Goal: Transaction & Acquisition: Purchase product/service

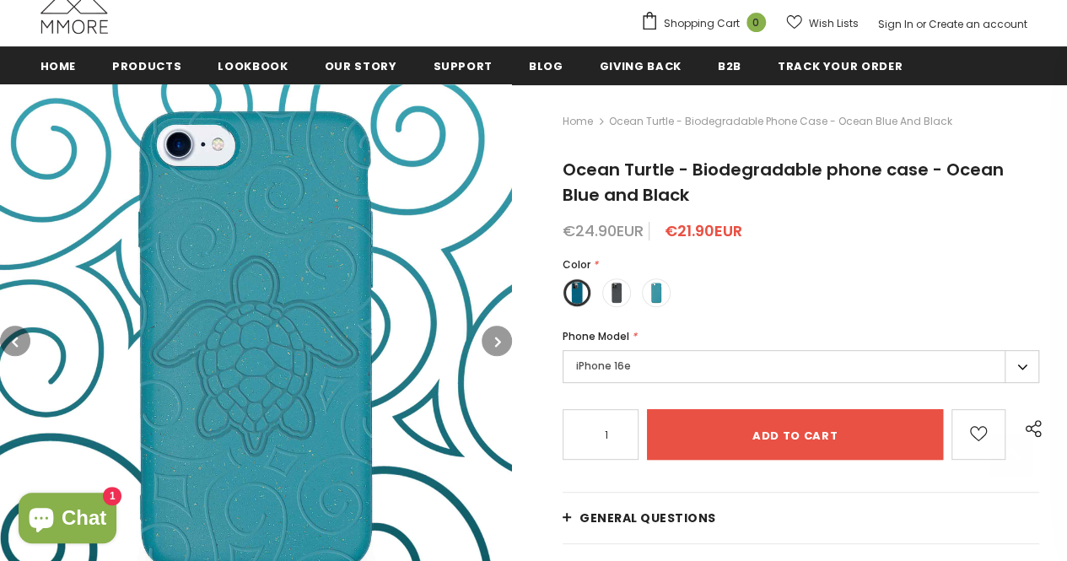
scroll to position [236, 0]
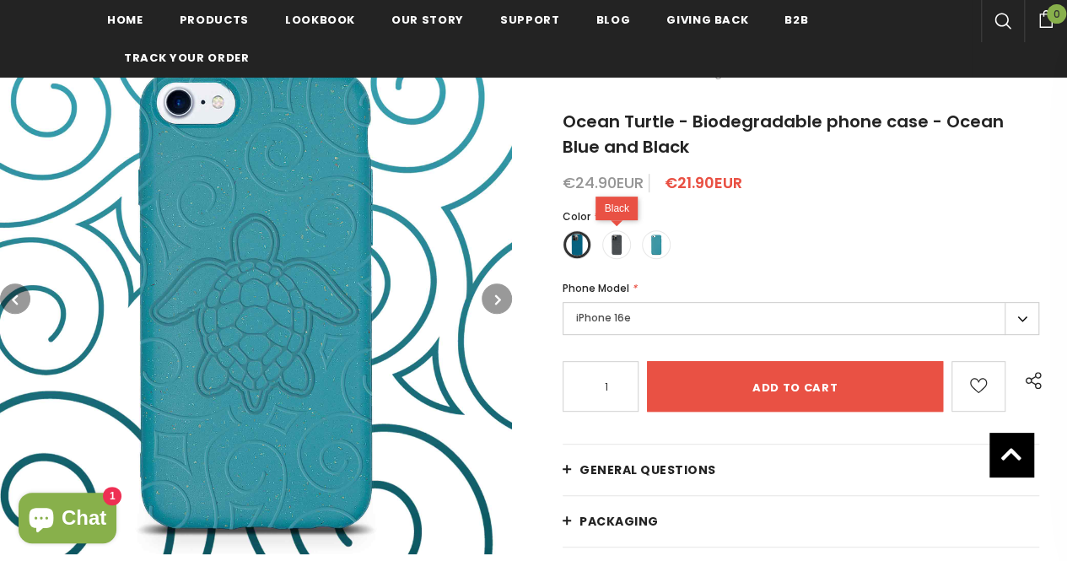
click at [618, 220] on div "Black" at bounding box center [616, 209] width 42 height 24
click at [653, 252] on span at bounding box center [656, 245] width 22 height 22
click at [0, 0] on input "radio" at bounding box center [0, 0] width 0 height 0
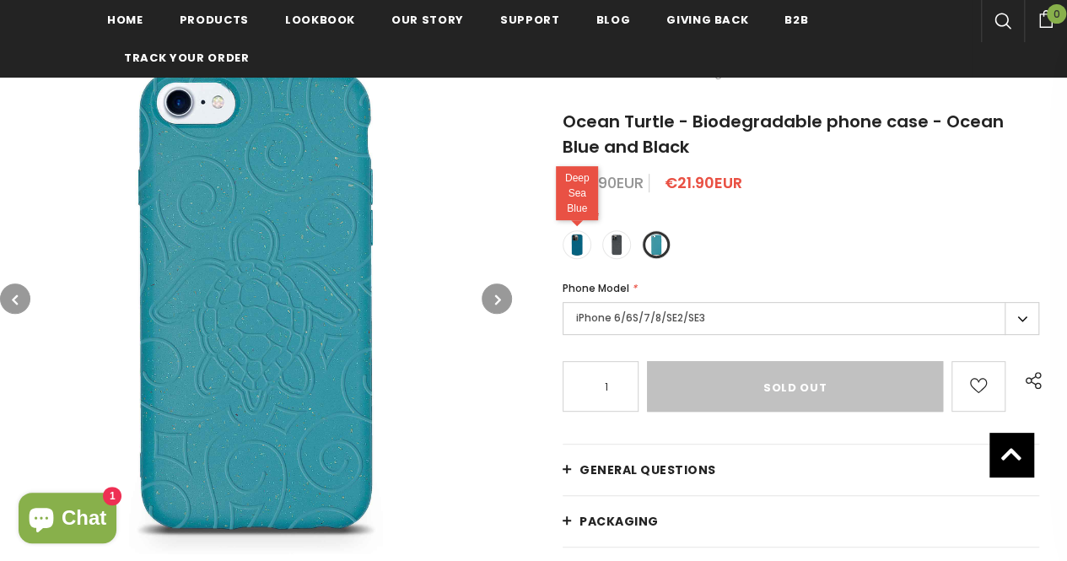
click at [580, 240] on span at bounding box center [577, 245] width 22 height 22
click at [0, 0] on input "radio" at bounding box center [0, 0] width 0 height 0
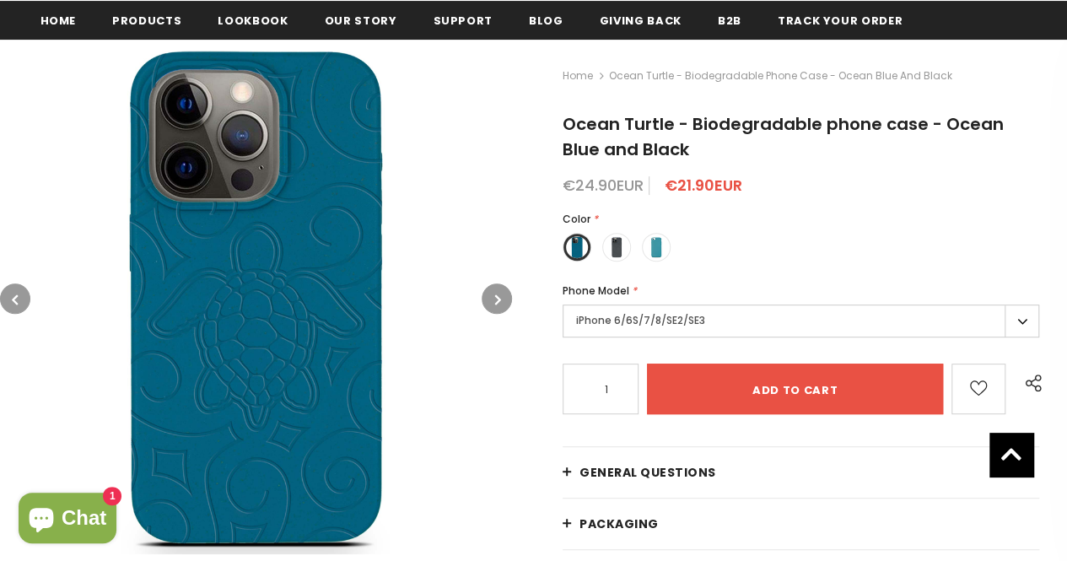
scroll to position [224, 0]
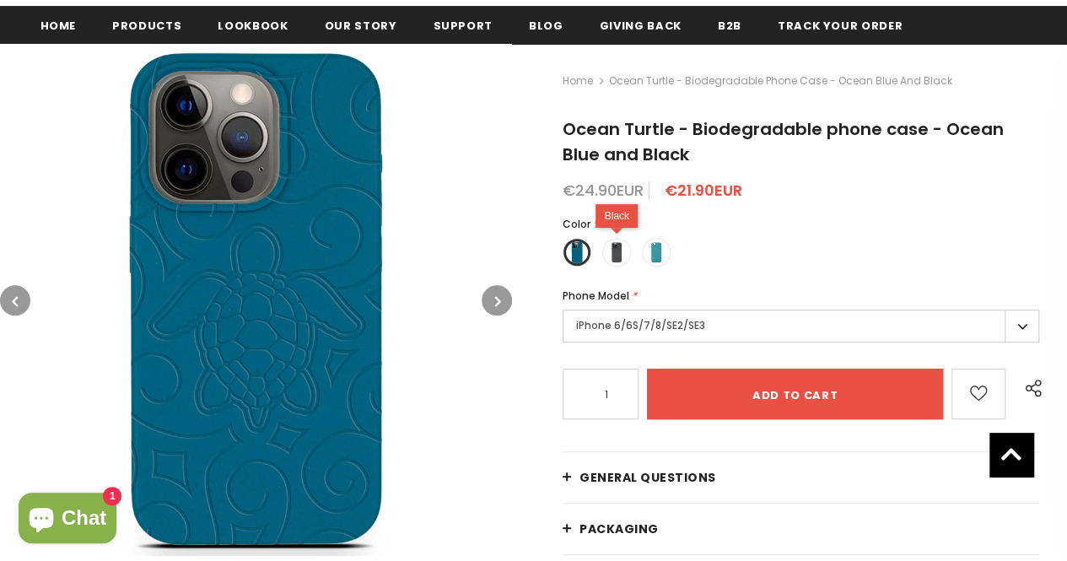
click at [630, 259] on div "Black" at bounding box center [616, 252] width 29 height 29
click at [627, 258] on label at bounding box center [616, 252] width 29 height 29
click at [0, 0] on input "radio" at bounding box center [0, 0] width 0 height 0
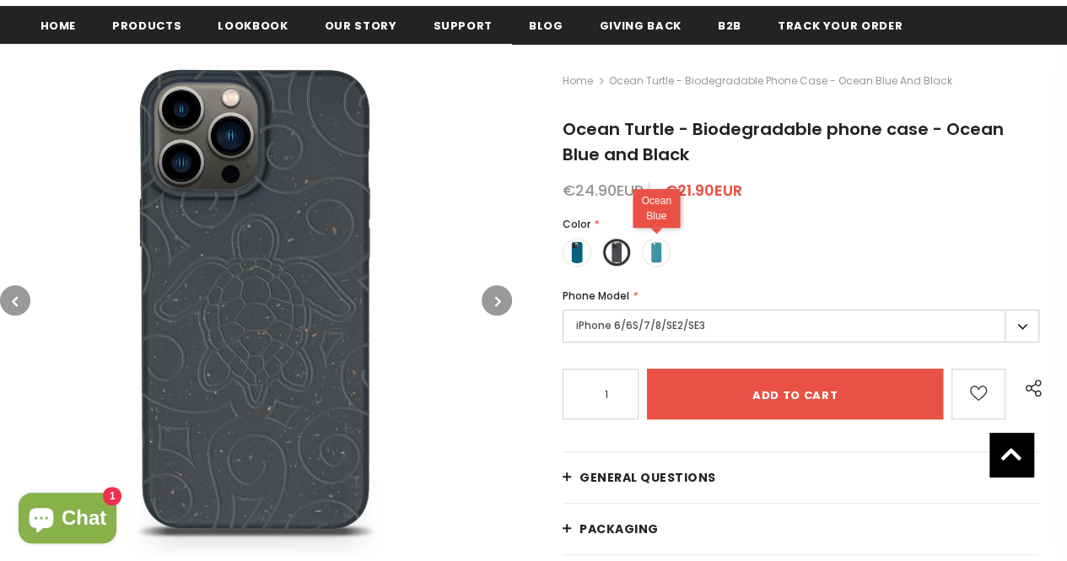
click at [651, 250] on span at bounding box center [656, 252] width 22 height 22
click at [0, 0] on input "radio" at bounding box center [0, 0] width 0 height 0
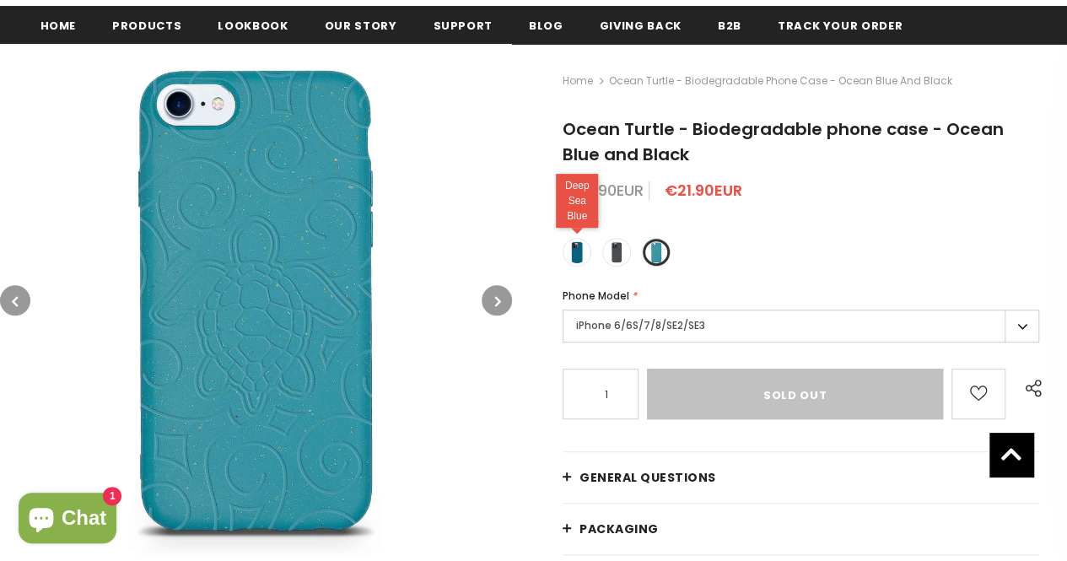
click at [580, 249] on span at bounding box center [577, 252] width 22 height 22
click at [0, 0] on input "radio" at bounding box center [0, 0] width 0 height 0
type input "Add to cart"
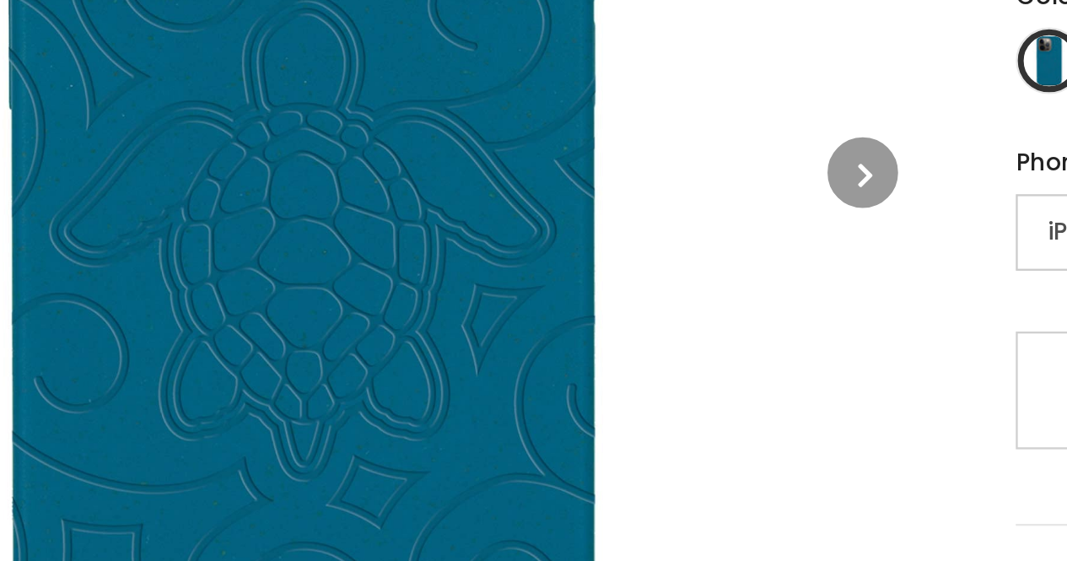
scroll to position [224, 0]
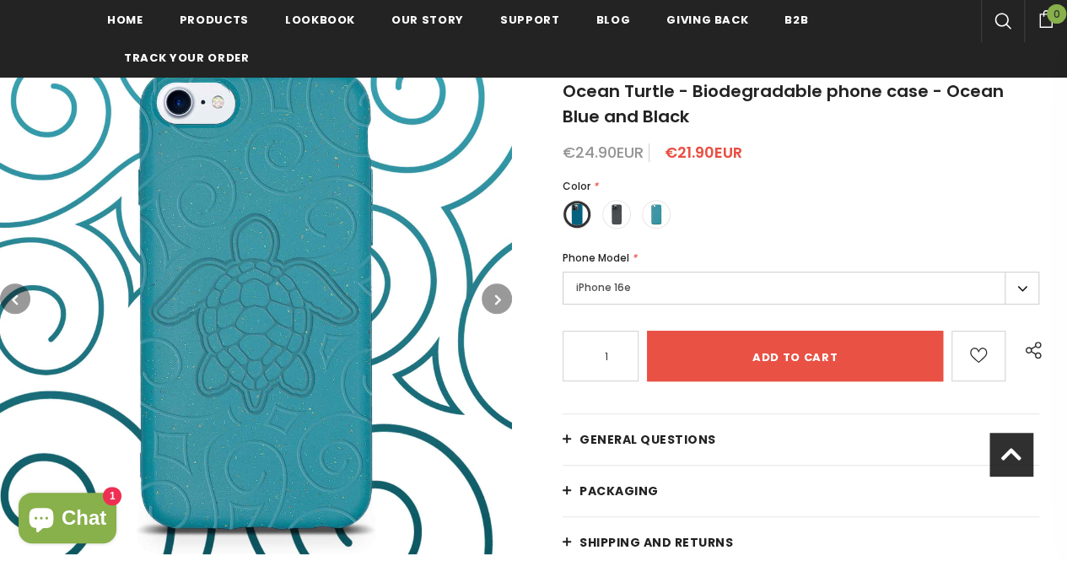
scroll to position [281, 0]
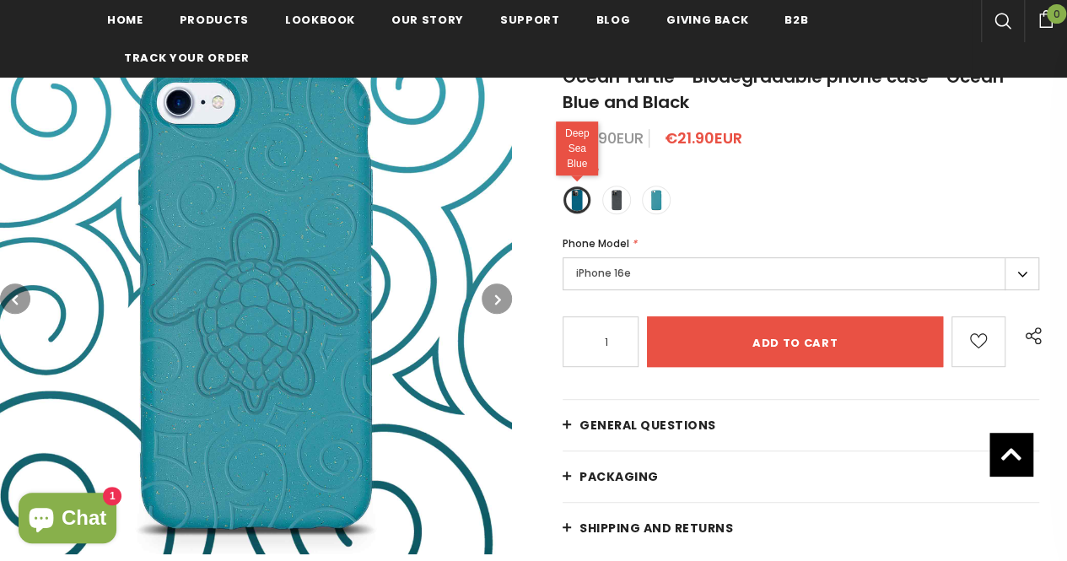
click at [580, 202] on label at bounding box center [577, 200] width 29 height 29
click at [0, 0] on input "radio" at bounding box center [0, 0] width 0 height 0
drag, startPoint x: 599, startPoint y: 202, endPoint x: 611, endPoint y: 202, distance: 12.7
click at [611, 202] on div "Color * Deep Sea Blue" at bounding box center [801, 194] width 476 height 61
click at [611, 202] on span at bounding box center [617, 200] width 22 height 22
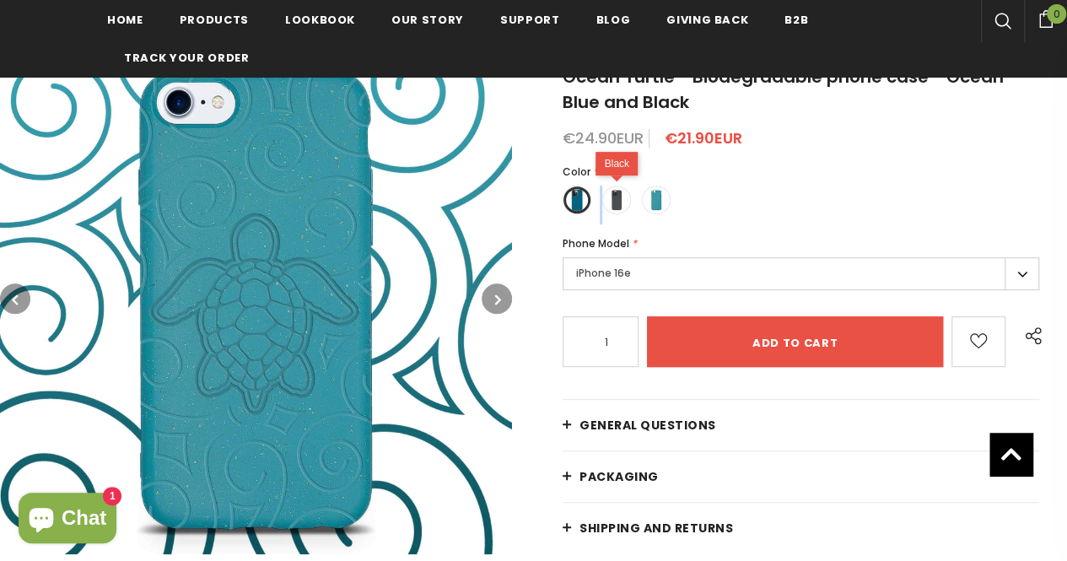
click at [0, 0] on input "radio" at bounding box center [0, 0] width 0 height 0
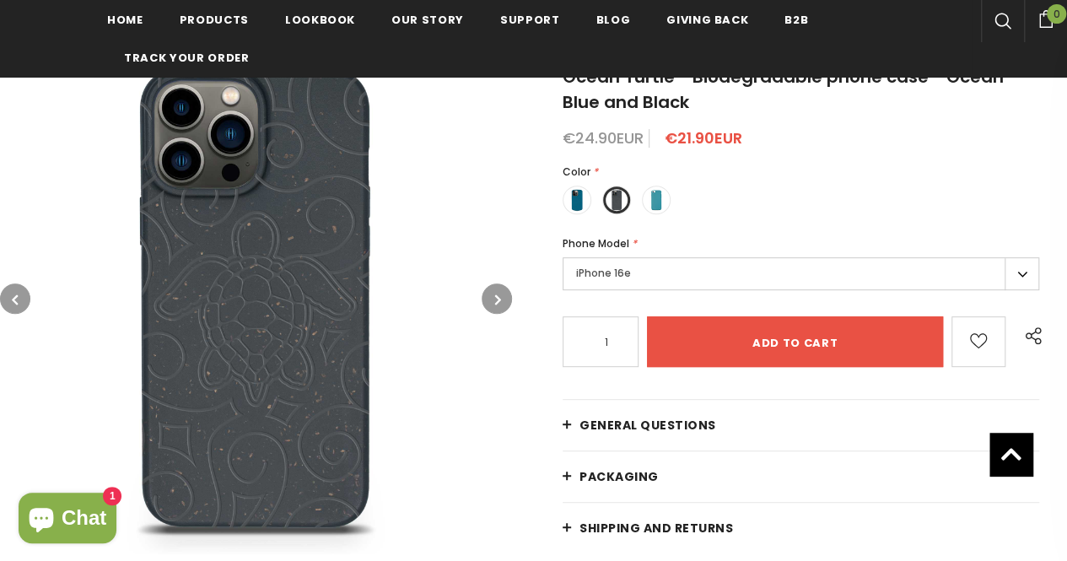
click at [634, 279] on label "iPhone 16e" at bounding box center [801, 273] width 476 height 33
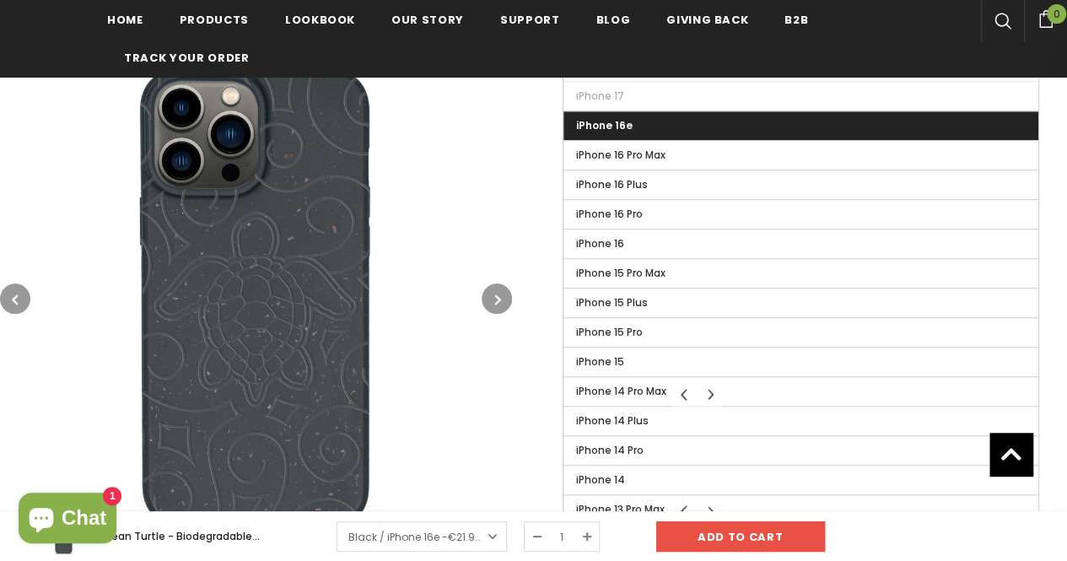
scroll to position [610, 0]
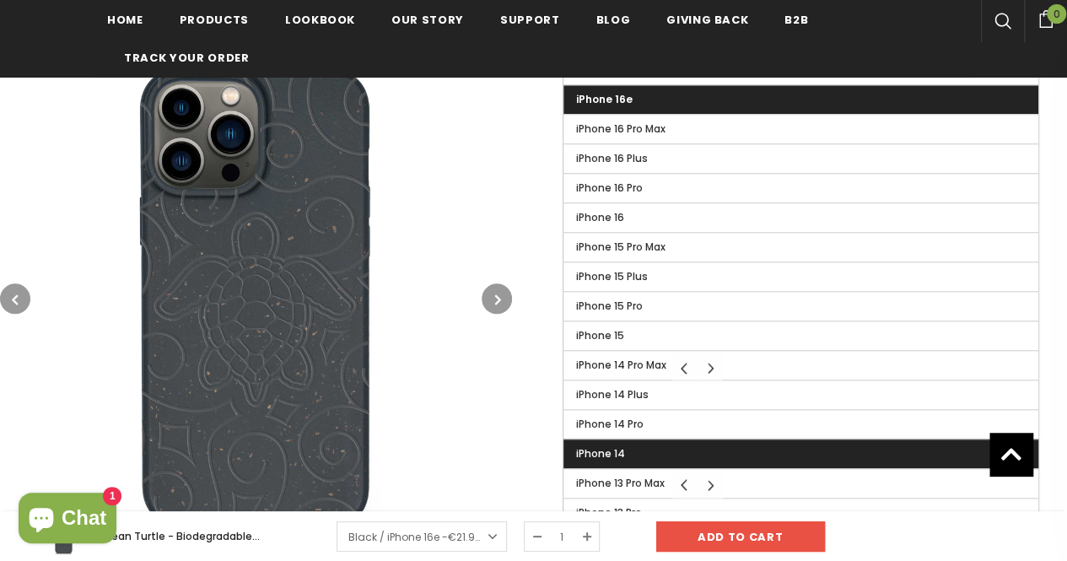
click at [618, 450] on span "iPhone 14" at bounding box center [600, 453] width 49 height 14
click at [0, 0] on input "iPhone 14" at bounding box center [0, 0] width 0 height 0
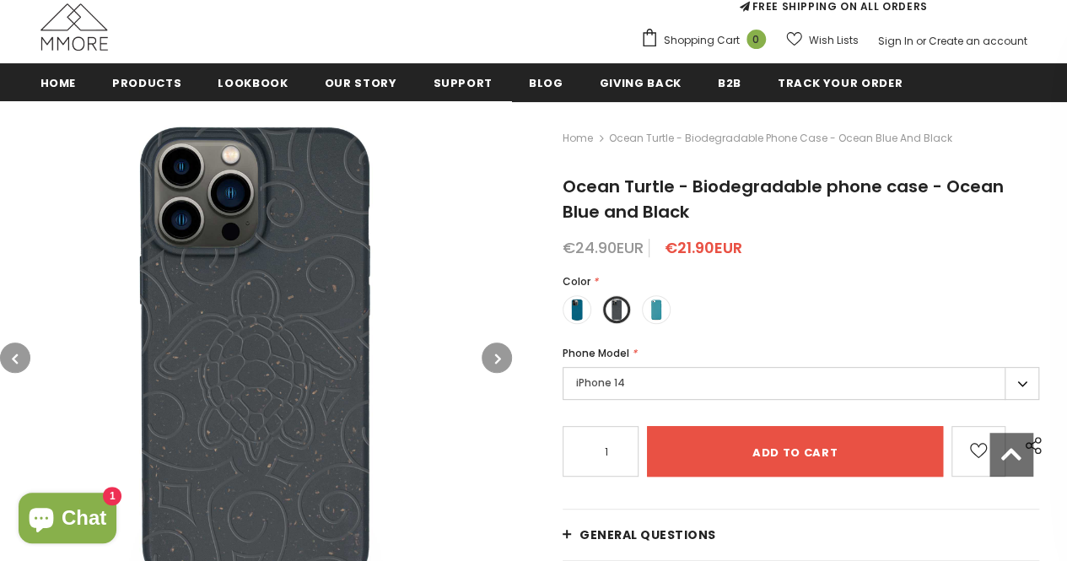
scroll to position [162, 0]
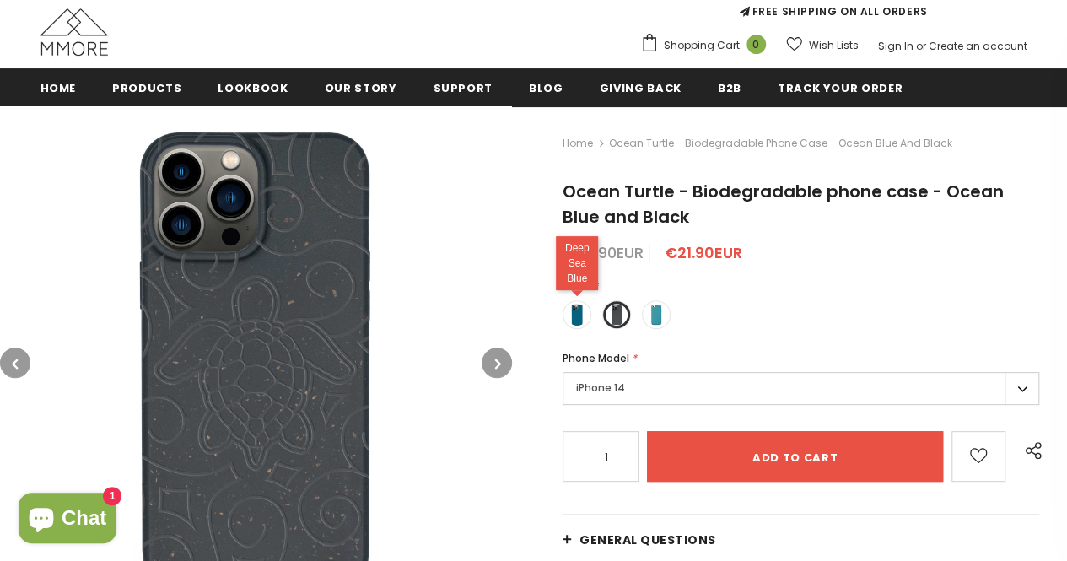
click at [582, 325] on label at bounding box center [577, 314] width 29 height 29
click at [0, 0] on input "radio" at bounding box center [0, 0] width 0 height 0
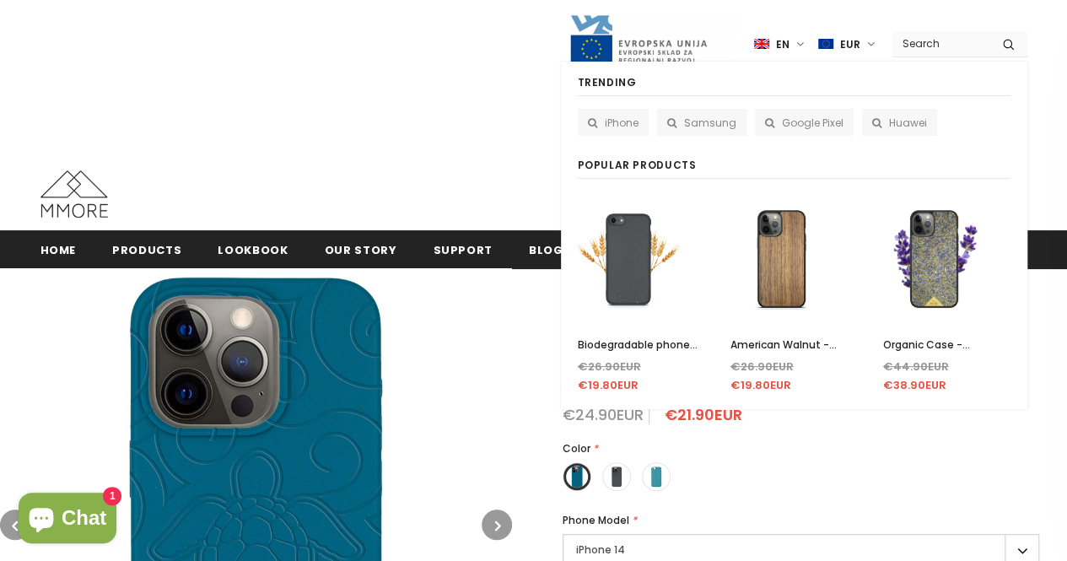
click at [960, 35] on input "Search Site" at bounding box center [940, 43] width 97 height 24
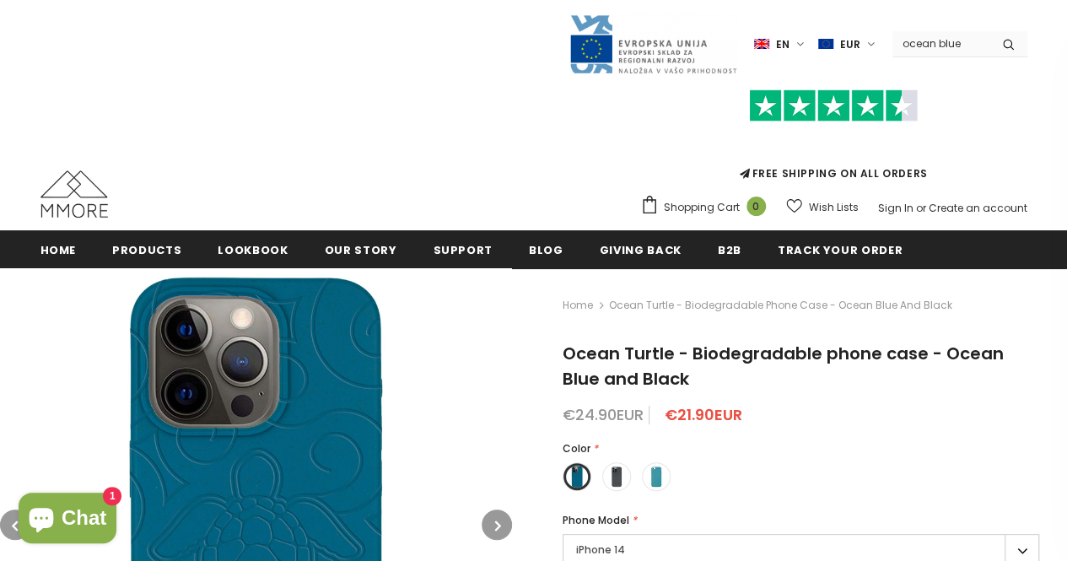
type input "ocean blue"
click at [989, 31] on button "submit" at bounding box center [1008, 43] width 38 height 25
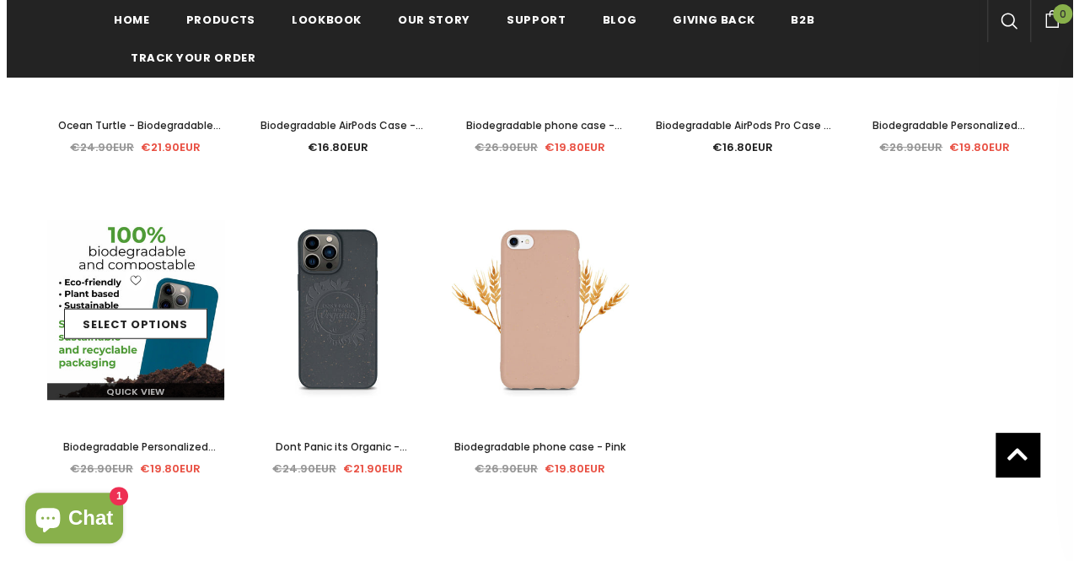
scroll to position [466, 0]
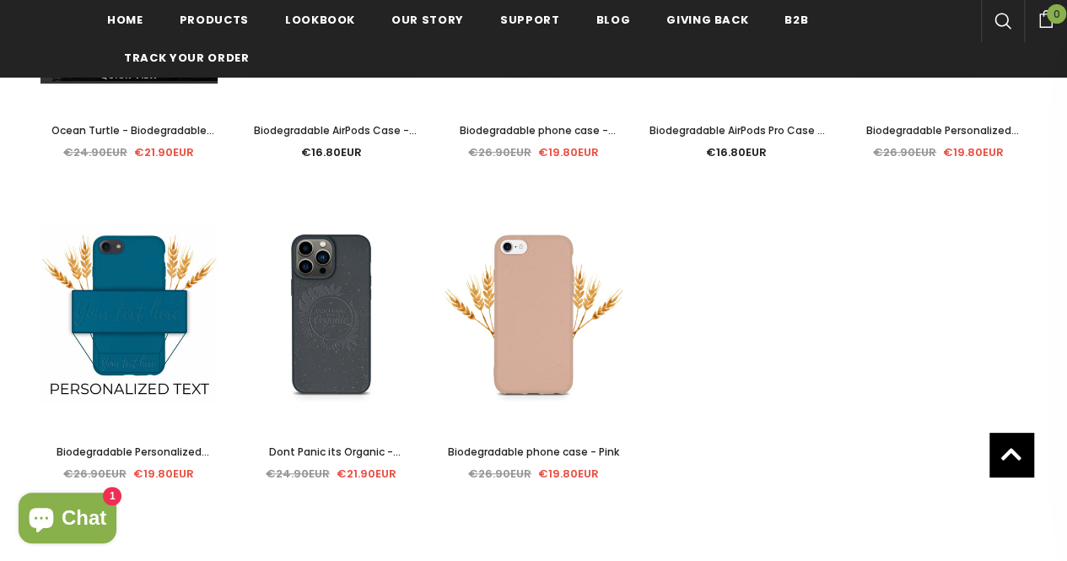
click at [175, 70] on link "Quick View" at bounding box center [128, 75] width 177 height 17
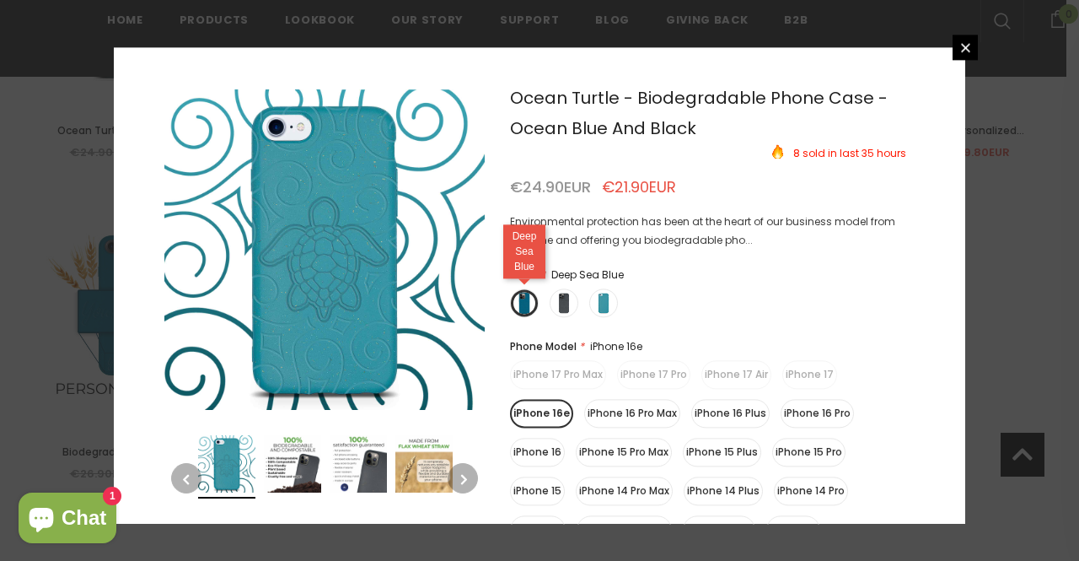
click at [516, 304] on label at bounding box center [524, 302] width 29 height 29
click at [0, 0] on input "radio" at bounding box center [0, 0] width 0 height 0
click at [458, 476] on button "button" at bounding box center [463, 478] width 30 height 30
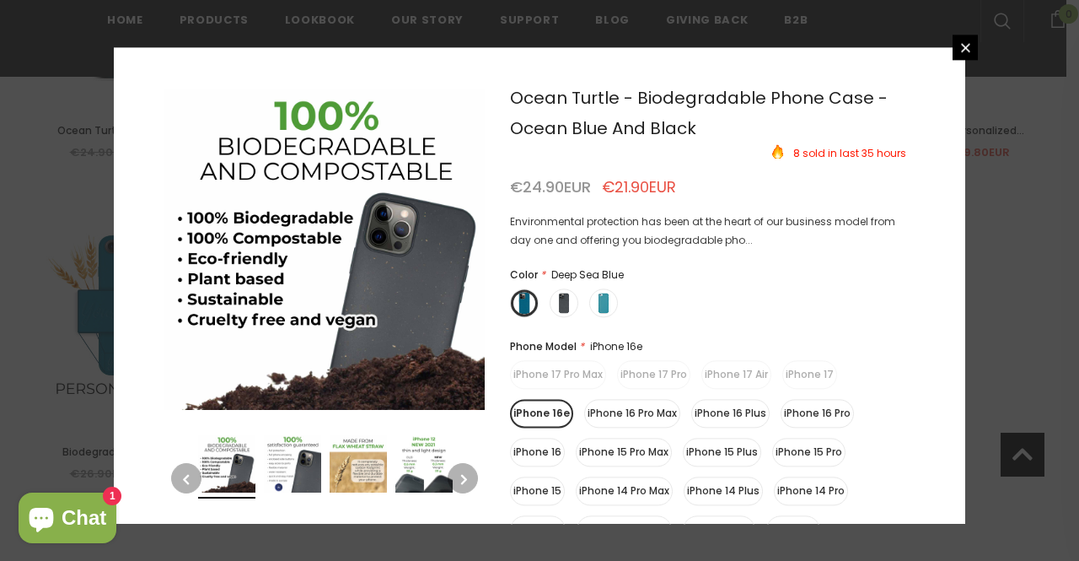
click at [458, 476] on button "button" at bounding box center [463, 478] width 30 height 30
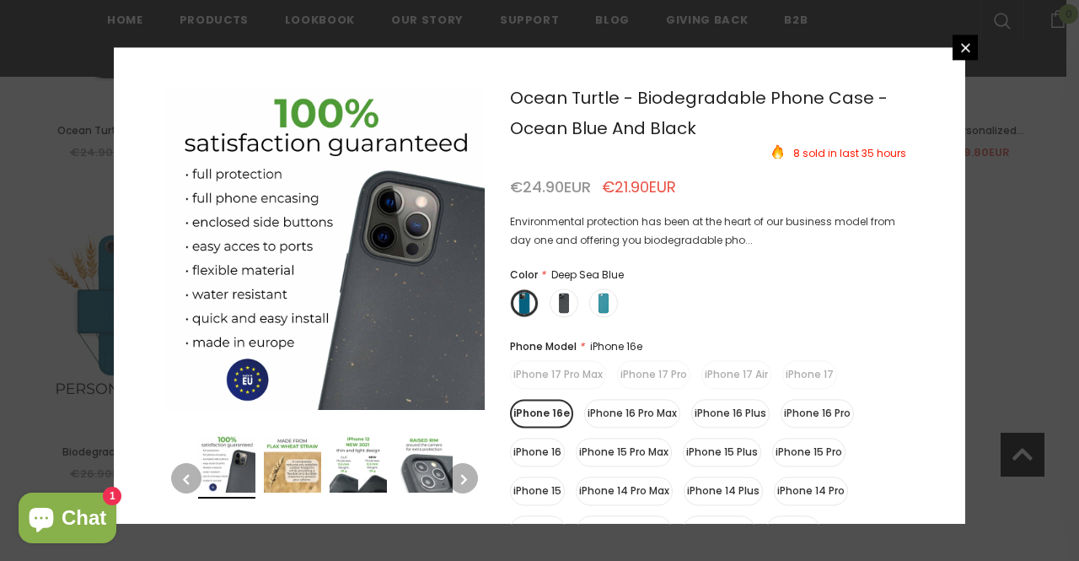
click at [458, 476] on button "button" at bounding box center [463, 478] width 30 height 30
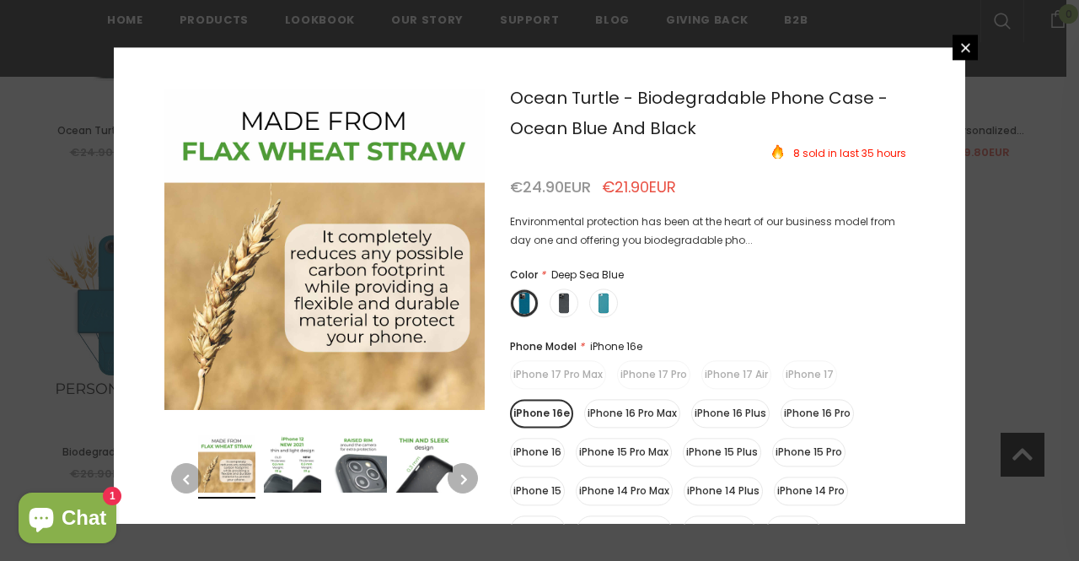
click at [458, 476] on button "button" at bounding box center [463, 478] width 30 height 30
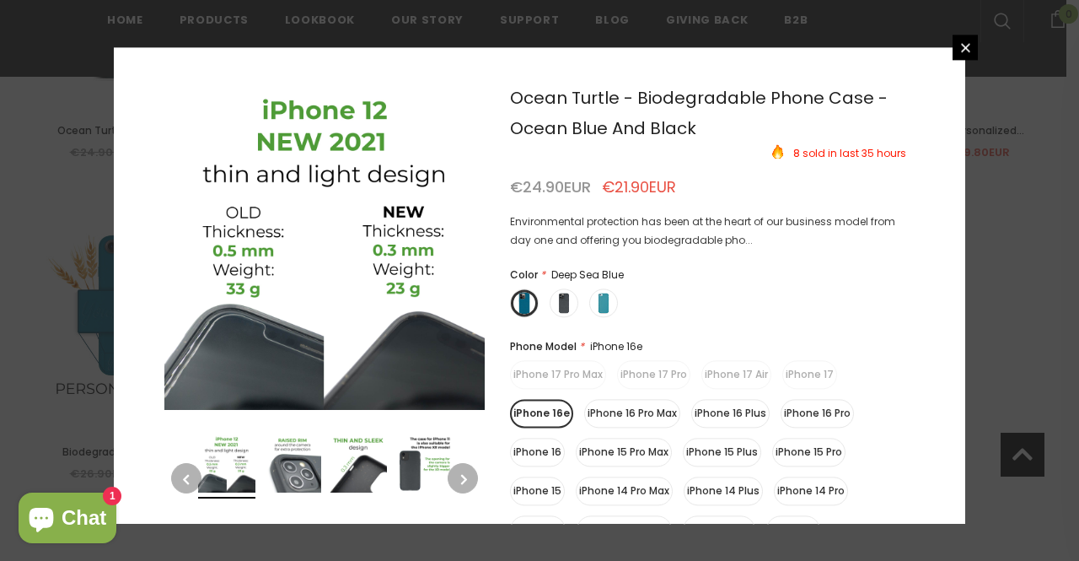
click at [458, 476] on button "button" at bounding box center [463, 478] width 30 height 30
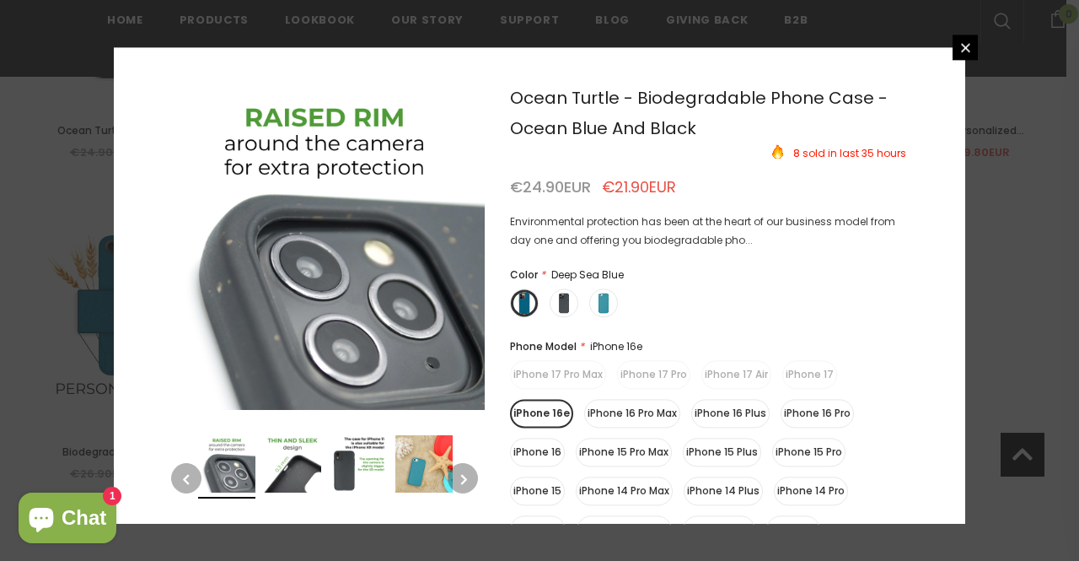
click at [458, 476] on button "button" at bounding box center [463, 478] width 30 height 30
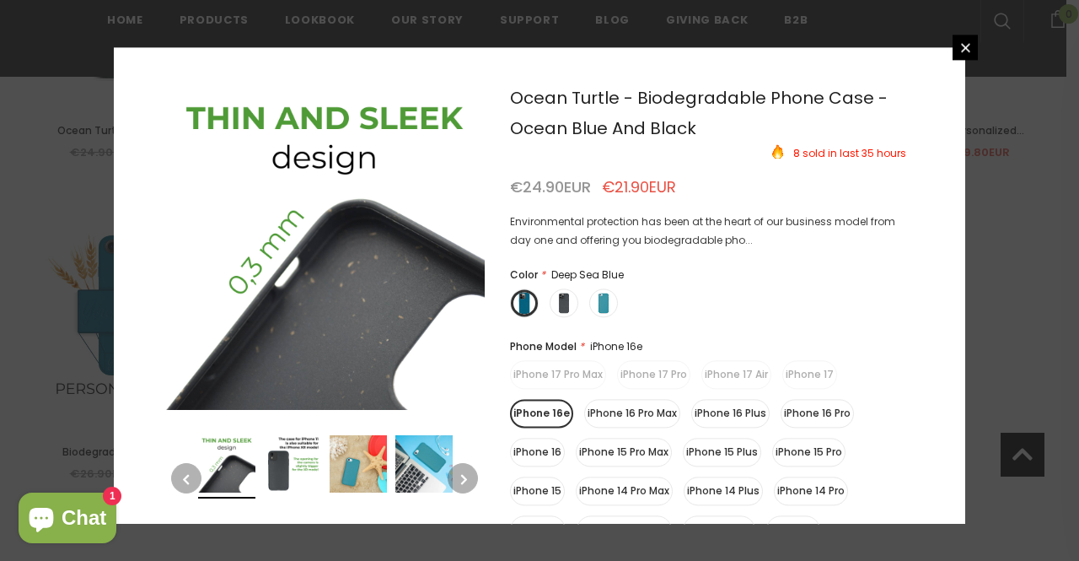
click at [458, 476] on button "button" at bounding box center [463, 478] width 30 height 30
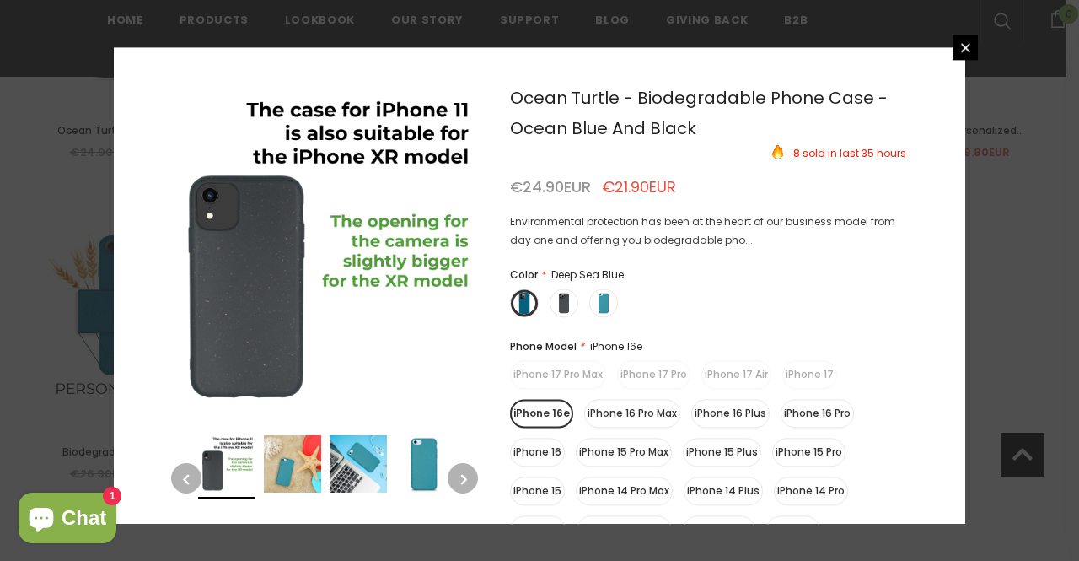
click at [458, 476] on button "button" at bounding box center [463, 478] width 30 height 30
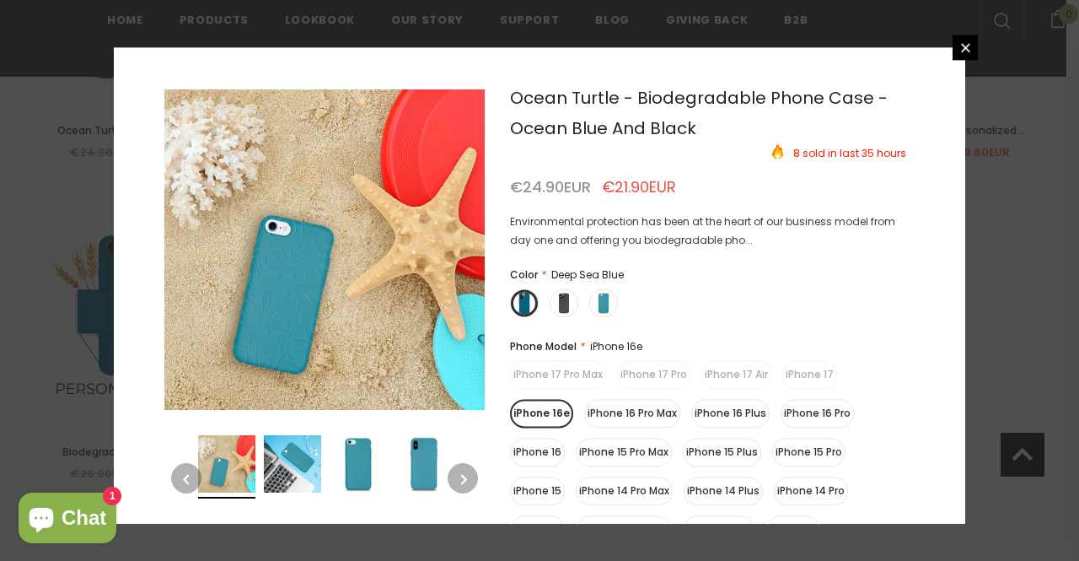
click at [458, 476] on button "button" at bounding box center [463, 478] width 30 height 30
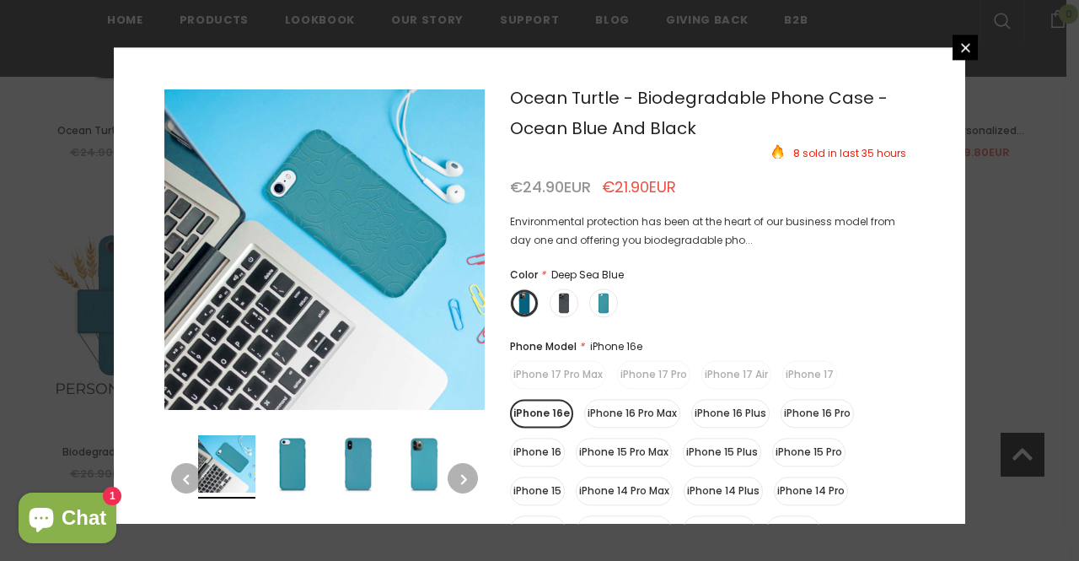
click at [458, 476] on button "button" at bounding box center [463, 478] width 30 height 30
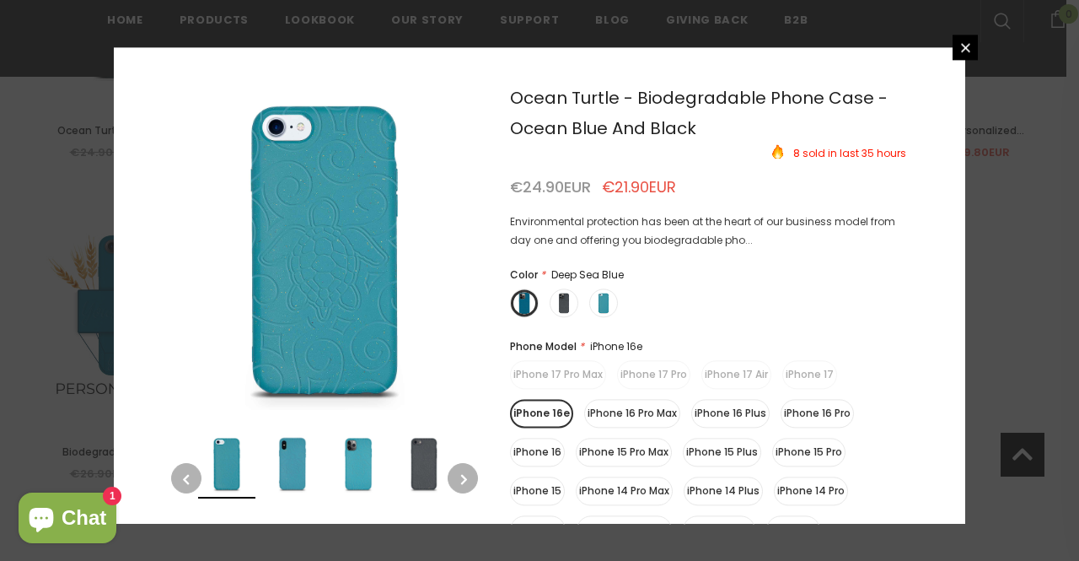
click at [458, 476] on button "button" at bounding box center [463, 478] width 30 height 30
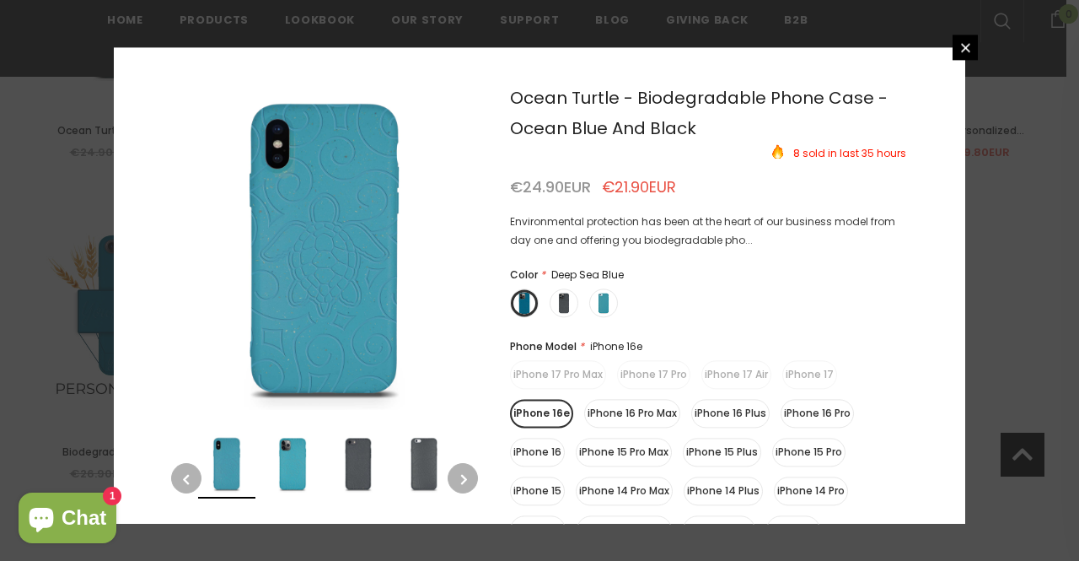
click at [458, 476] on button "button" at bounding box center [463, 478] width 30 height 30
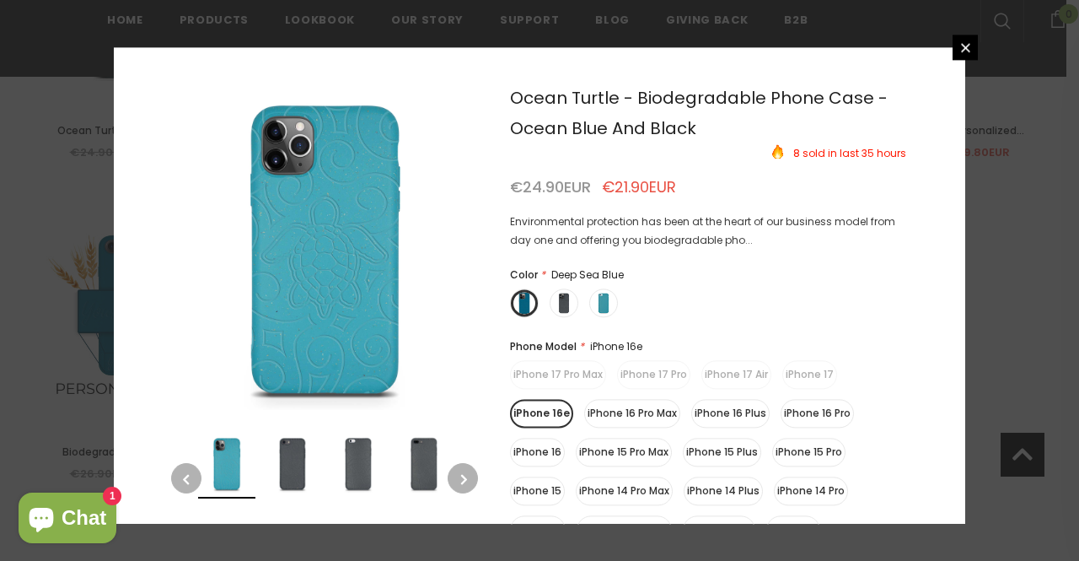
click at [458, 476] on button "button" at bounding box center [463, 478] width 30 height 30
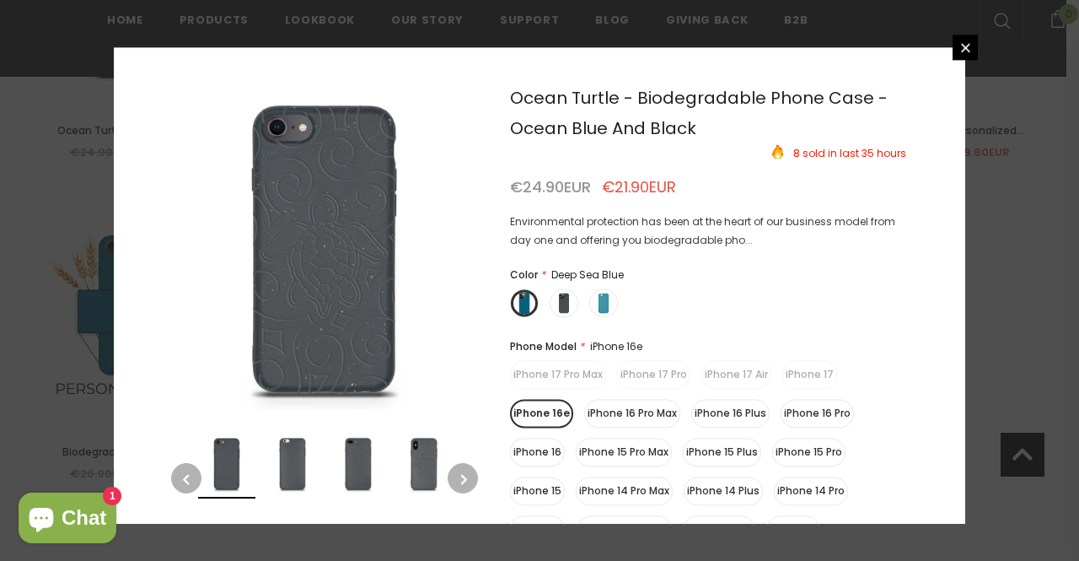
click at [458, 476] on button "button" at bounding box center [463, 478] width 30 height 30
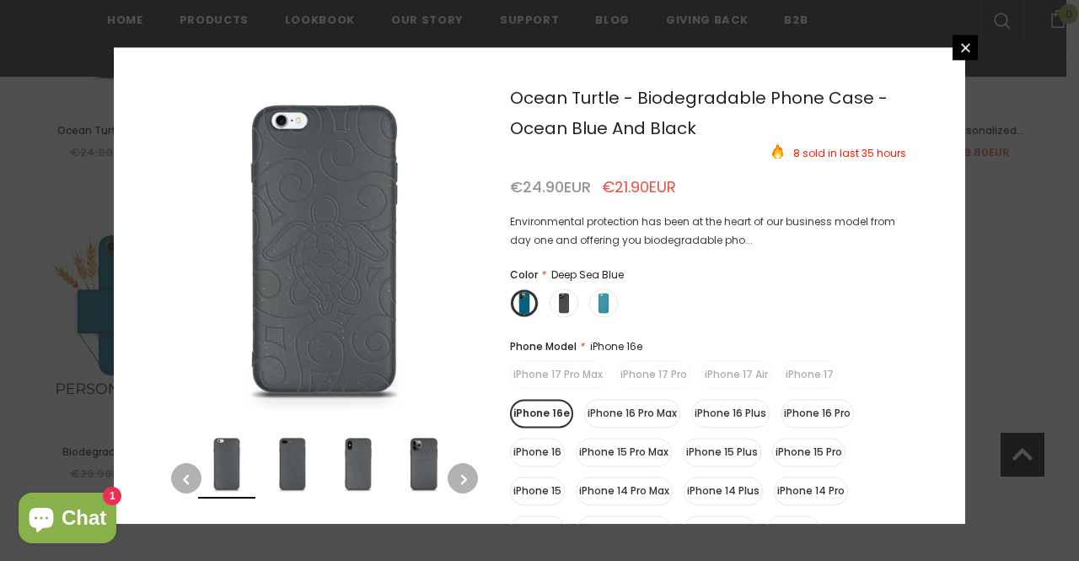
click at [458, 476] on button "button" at bounding box center [463, 478] width 30 height 30
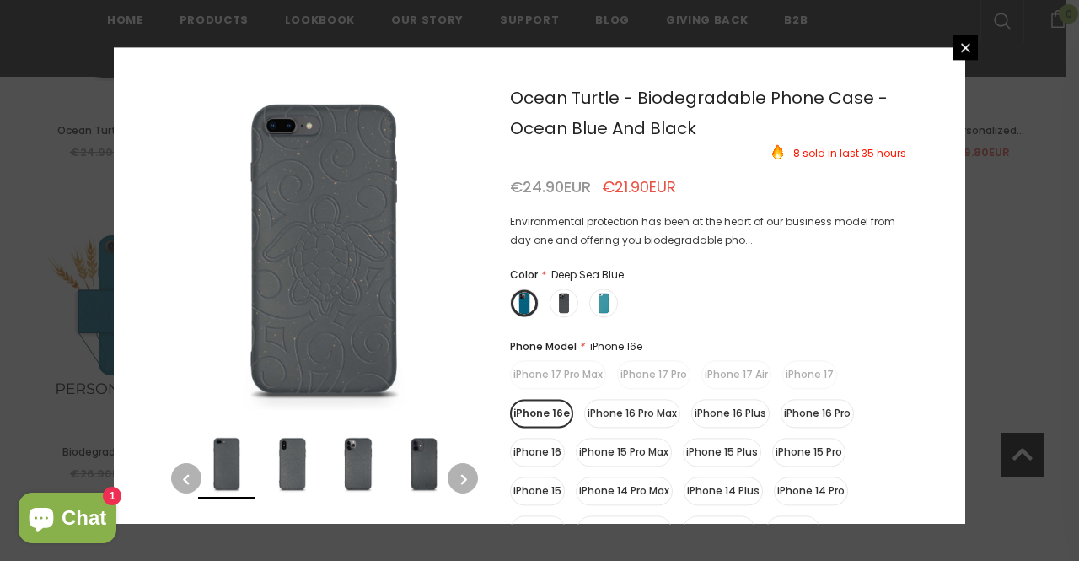
click at [458, 476] on button "button" at bounding box center [463, 478] width 30 height 30
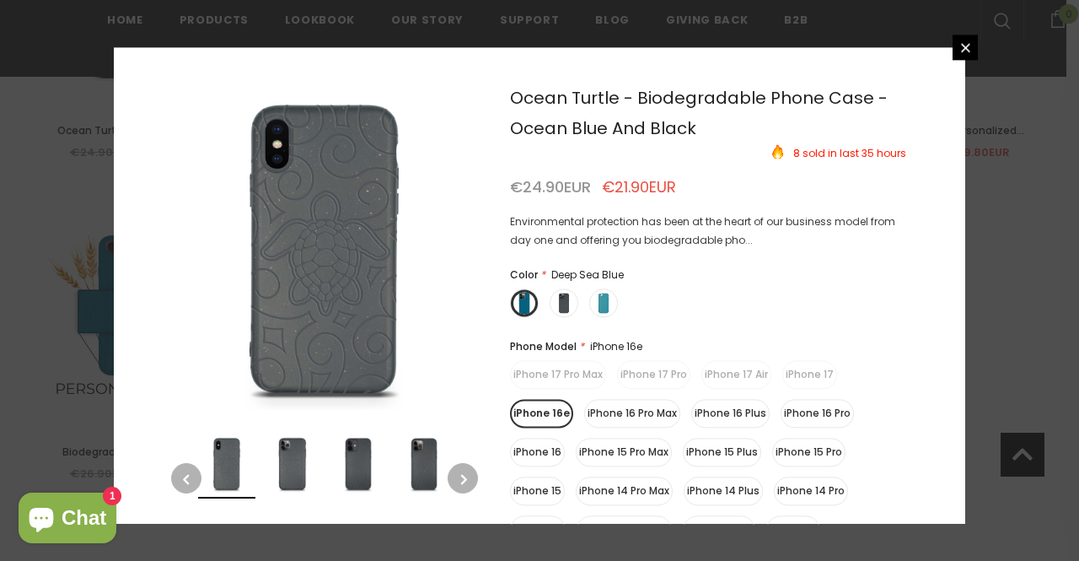
click at [458, 476] on button "button" at bounding box center [463, 478] width 30 height 30
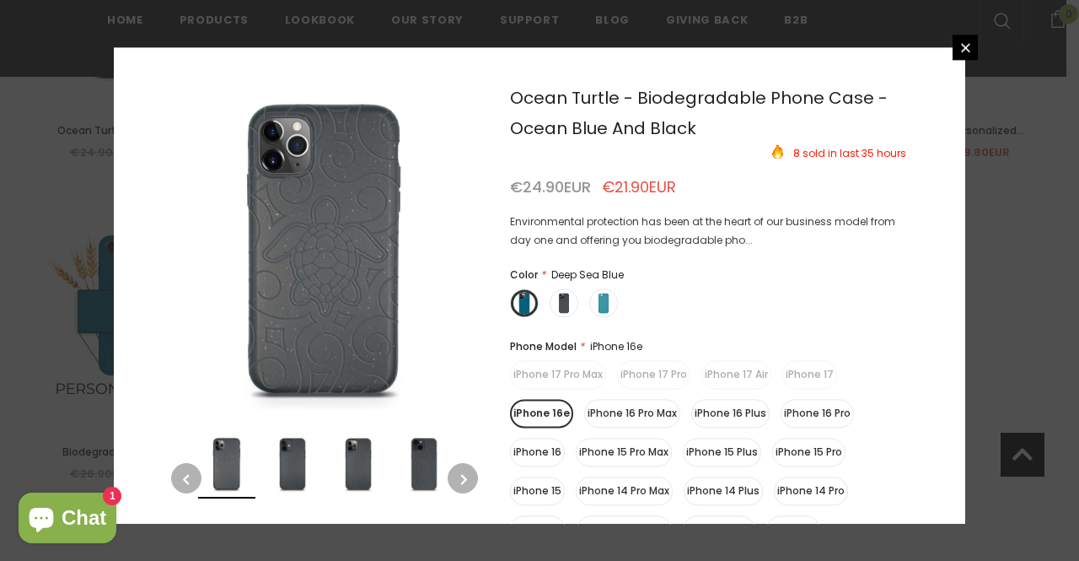
click at [458, 476] on button "button" at bounding box center [463, 478] width 30 height 30
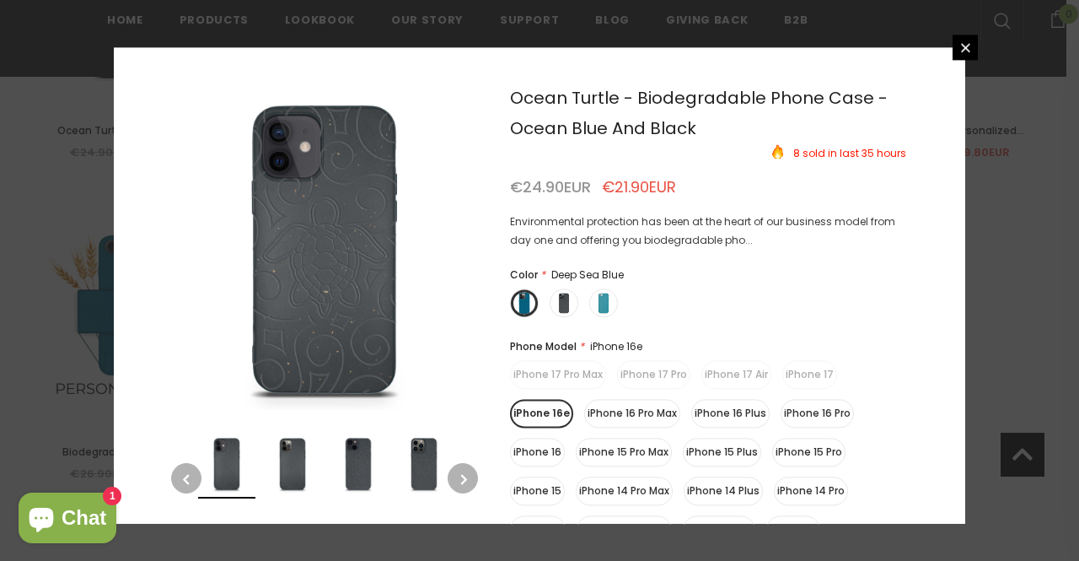
click at [458, 476] on button "button" at bounding box center [463, 478] width 30 height 30
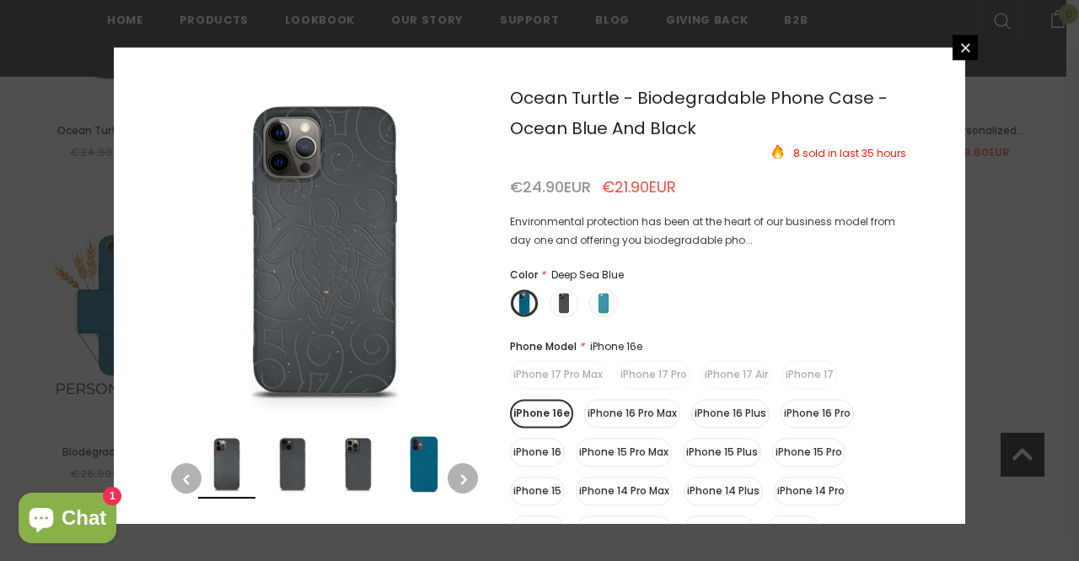
click at [458, 476] on button "button" at bounding box center [463, 478] width 30 height 30
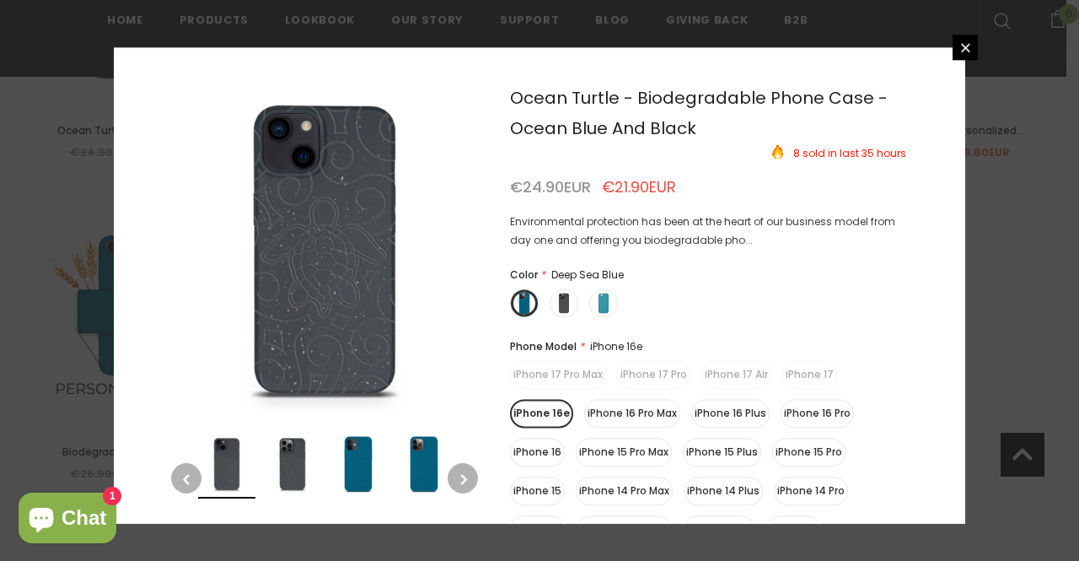
click at [385, 471] on img at bounding box center [358, 463] width 57 height 57
